Goal: Find specific page/section: Find specific page/section

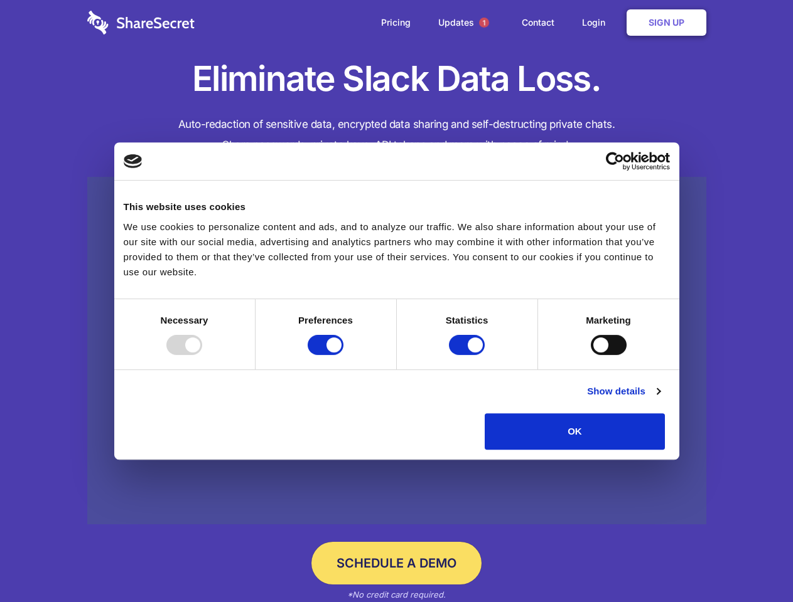
click at [202, 355] on div at bounding box center [184, 345] width 36 height 20
click at [343, 355] on input "Preferences" at bounding box center [325, 345] width 36 height 20
checkbox input "false"
click at [468, 355] on input "Statistics" at bounding box center [467, 345] width 36 height 20
checkbox input "false"
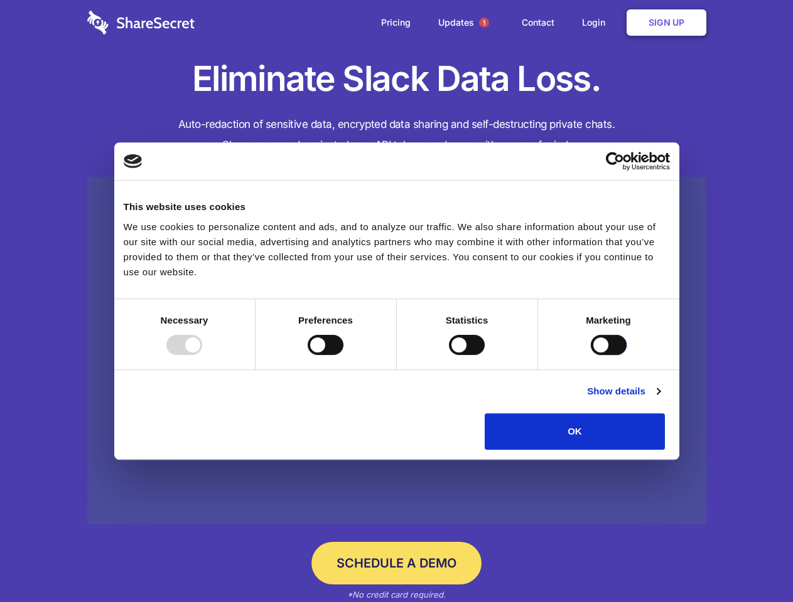
click at [591, 355] on input "Marketing" at bounding box center [609, 345] width 36 height 20
checkbox input "true"
click at [660, 399] on link "Show details" at bounding box center [623, 391] width 73 height 15
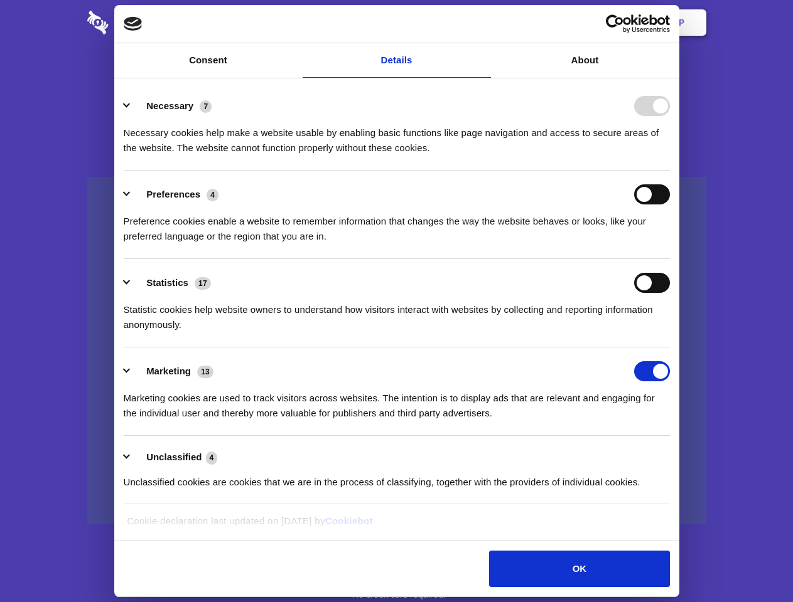
click at [670, 156] on div "Necessary 7 Necessary cookies help make a website usable by enabling basic func…" at bounding box center [397, 126] width 546 height 60
click at [483, 23] on span "1" at bounding box center [484, 23] width 10 height 10
